Goal: Task Accomplishment & Management: Manage account settings

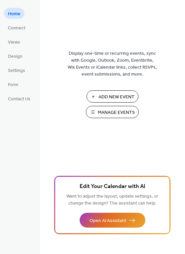
click at [102, 110] on span "Manage Events" at bounding box center [116, 112] width 37 height 7
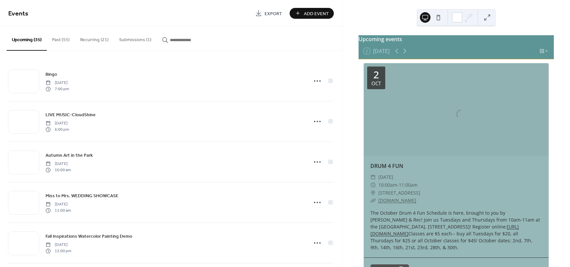
click at [139, 38] on button "Submissions (1)" at bounding box center [135, 38] width 43 height 23
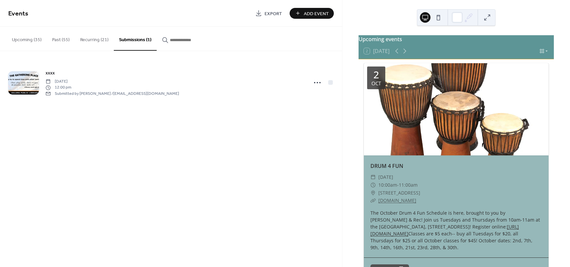
click at [32, 39] on button "Upcoming (35)" at bounding box center [27, 38] width 40 height 23
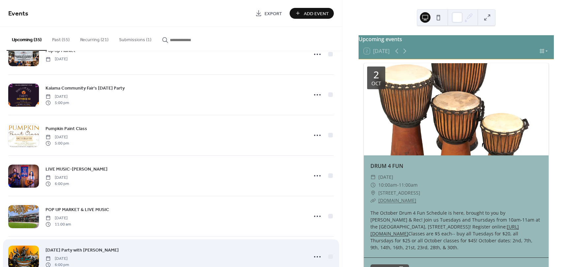
scroll to position [593, 0]
